Goal: Task Accomplishment & Management: Complete application form

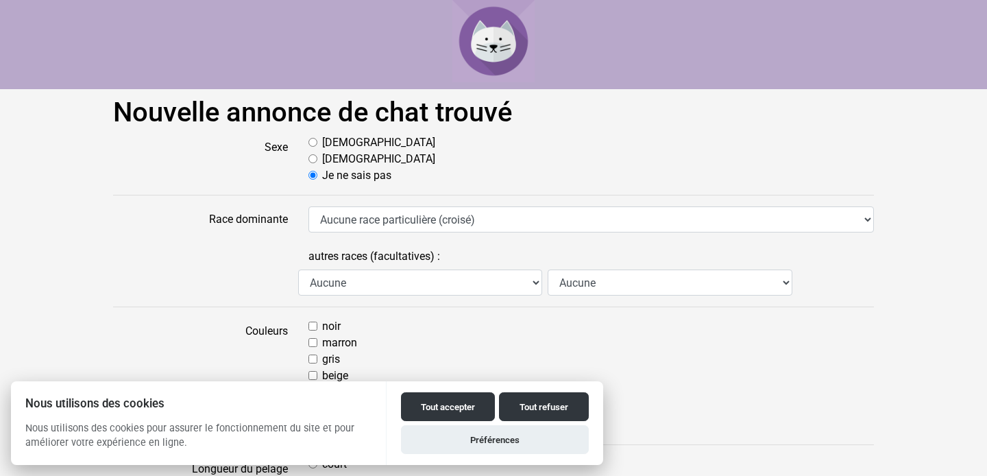
click at [332, 136] on label "[DEMOGRAPHIC_DATA]" at bounding box center [378, 142] width 113 height 16
click at [317, 138] on input "[DEMOGRAPHIC_DATA]" at bounding box center [312, 142] width 9 height 9
radio input "true"
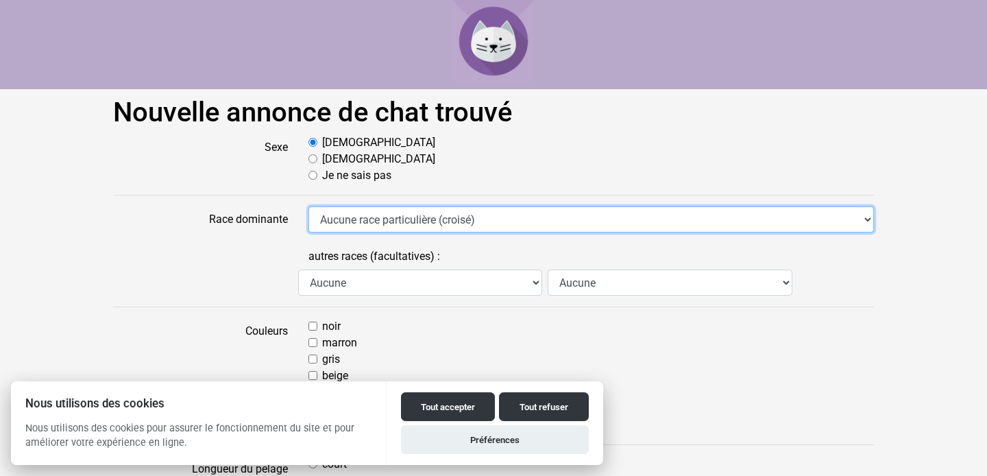
click at [363, 225] on select "Aucune race particulière (croisé) Abyssin Américain à poil dur American Bobtail…" at bounding box center [590, 219] width 565 height 26
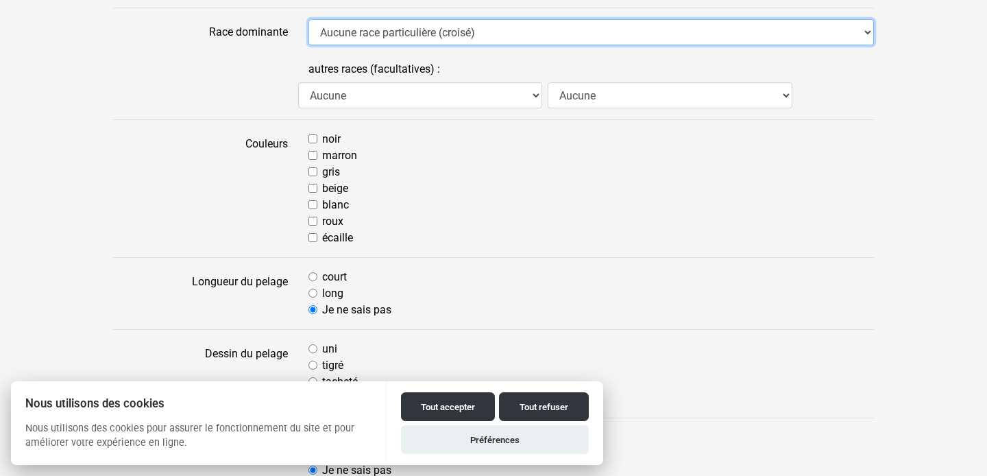
scroll to position [197, 0]
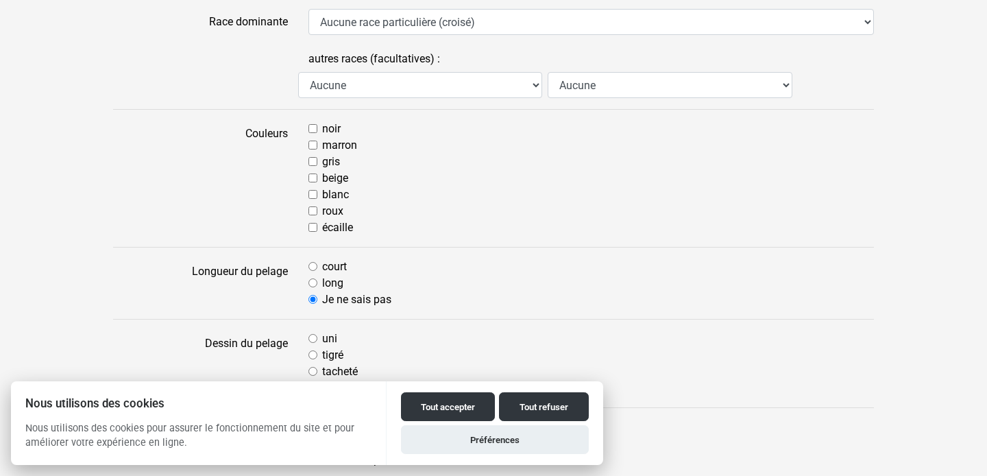
click at [326, 131] on label "noir" at bounding box center [331, 129] width 19 height 16
click at [317, 131] on input "noir" at bounding box center [312, 128] width 9 height 9
checkbox input "true"
click at [328, 191] on label "blanc" at bounding box center [335, 194] width 27 height 16
click at [317, 191] on input "blanc" at bounding box center [312, 194] width 9 height 9
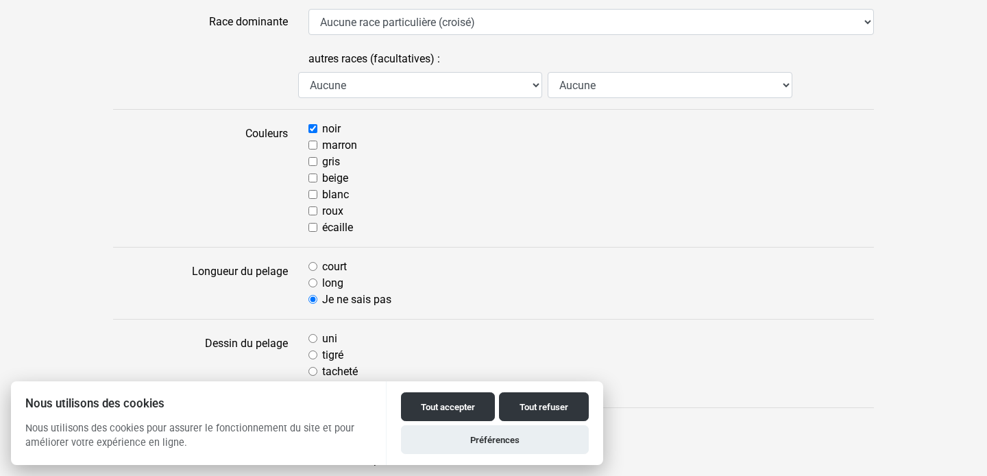
checkbox input "true"
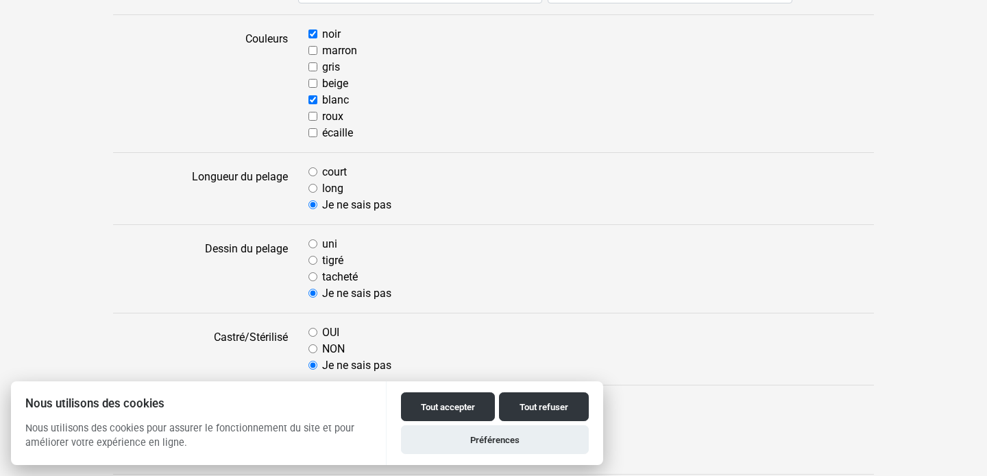
scroll to position [311, 0]
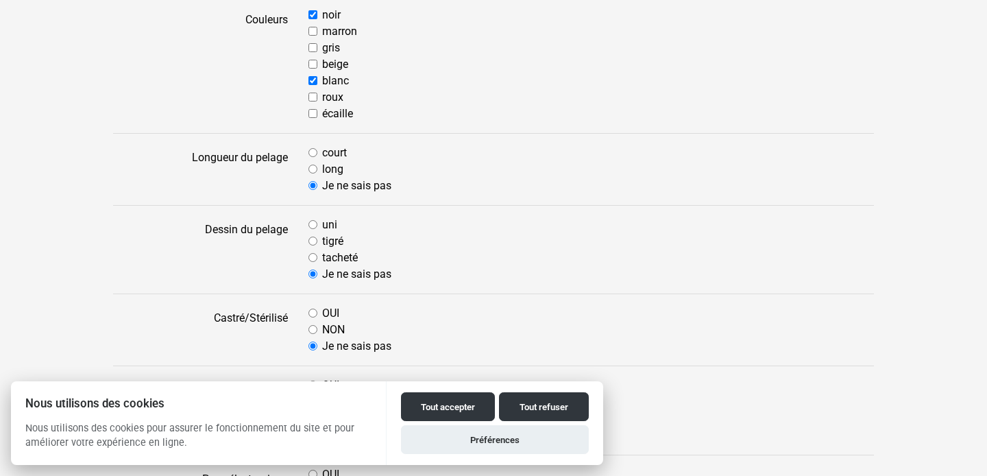
click at [320, 149] on div "court" at bounding box center [590, 153] width 565 height 16
click at [314, 154] on input "court" at bounding box center [312, 152] width 9 height 9
radio input "true"
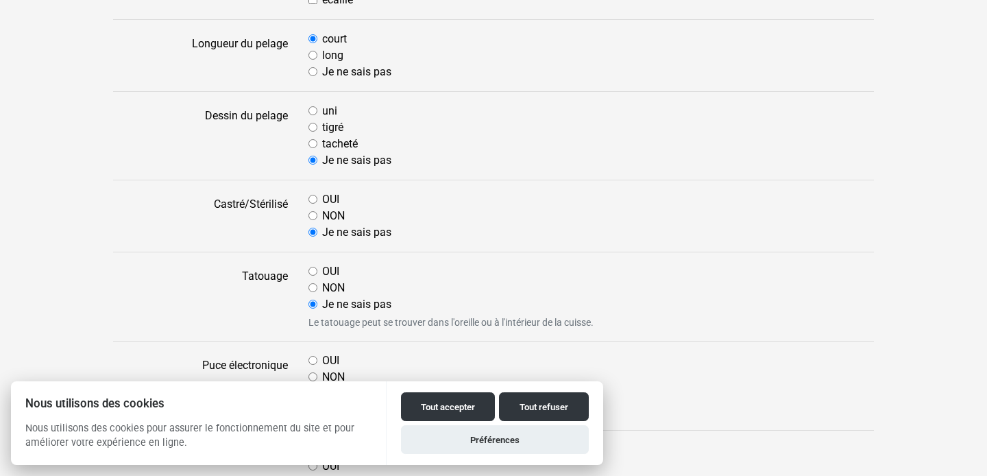
scroll to position [435, 0]
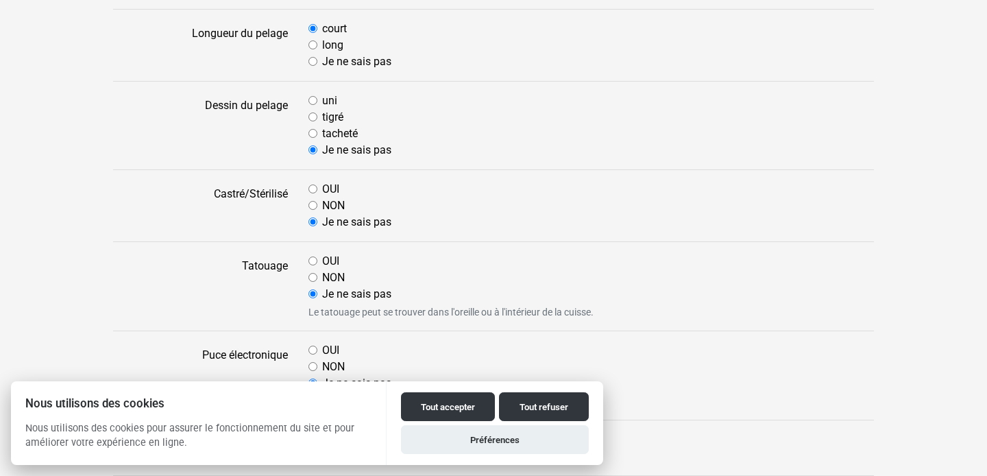
click at [314, 130] on input "tacheté" at bounding box center [312, 133] width 9 height 9
radio input "true"
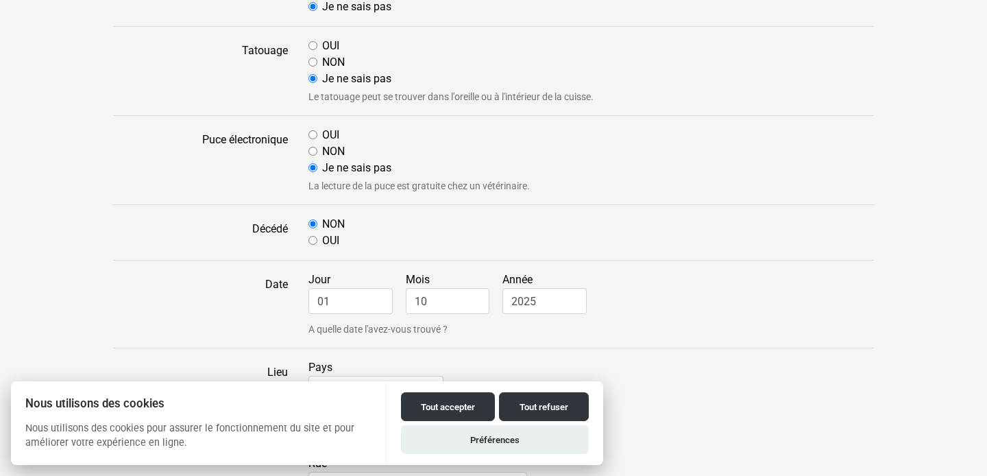
scroll to position [652, 0]
click at [325, 148] on label "NON" at bounding box center [333, 149] width 23 height 16
click at [317, 148] on input "NON" at bounding box center [312, 149] width 9 height 9
radio input "true"
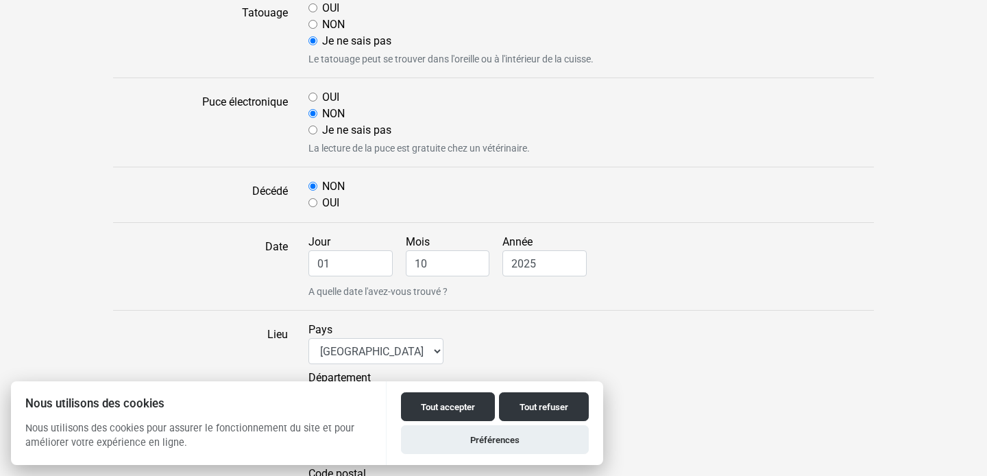
scroll to position [683, 0]
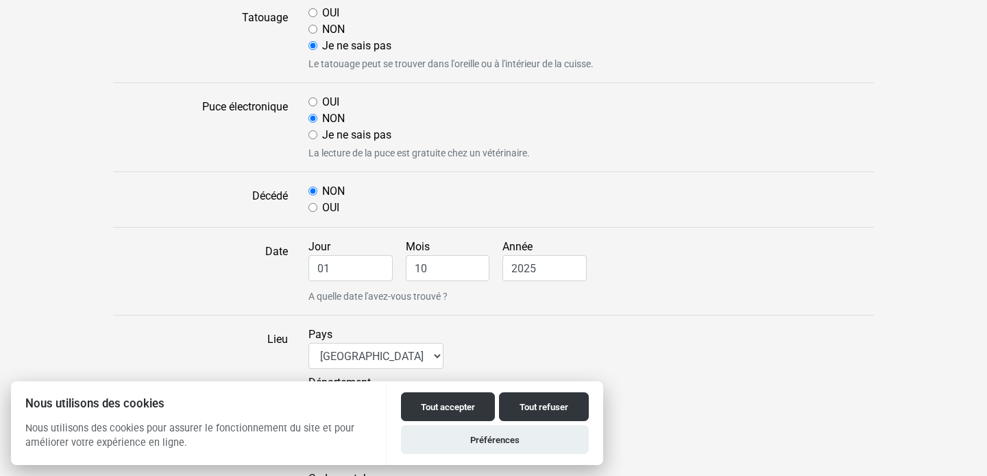
click at [329, 23] on label "NON" at bounding box center [333, 29] width 23 height 16
click at [317, 25] on input "NON" at bounding box center [312, 29] width 9 height 9
radio input "true"
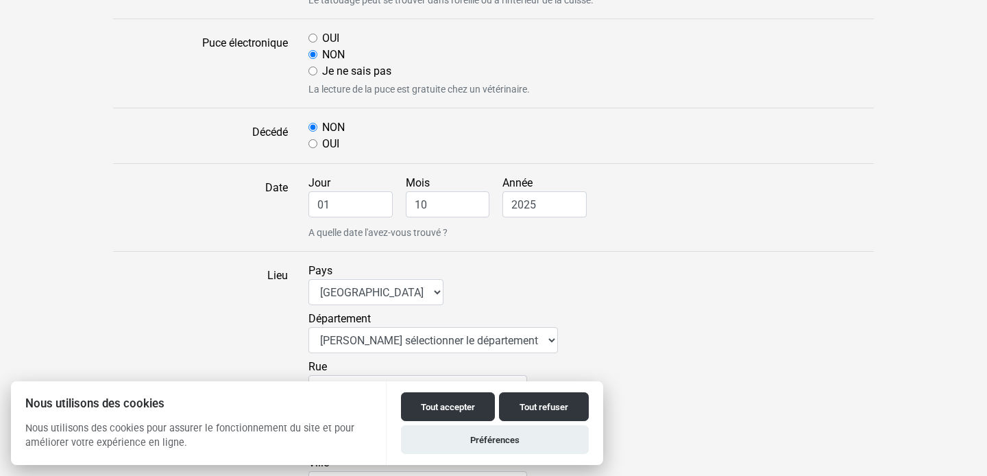
scroll to position [748, 0]
click at [350, 195] on input "01" at bounding box center [350, 204] width 84 height 26
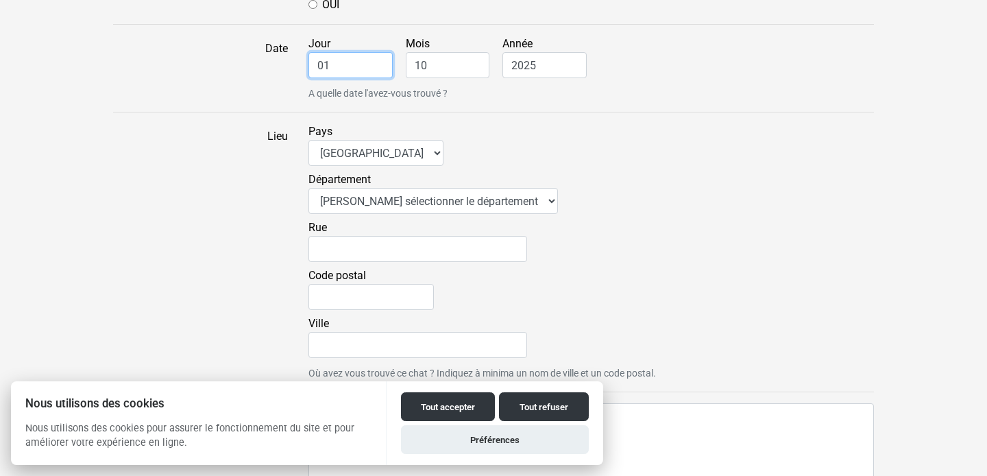
scroll to position [888, 0]
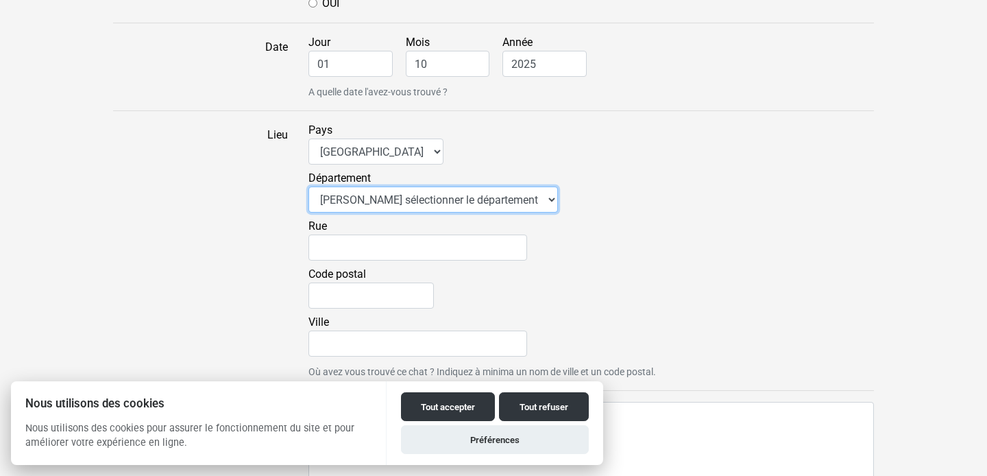
click at [454, 198] on select "Veuillez sélectionner le département 01 - [GEOGRAPHIC_DATA] 02 - [GEOGRAPHIC_DA…" at bounding box center [432, 199] width 249 height 26
